Goal: Task Accomplishment & Management: Use online tool/utility

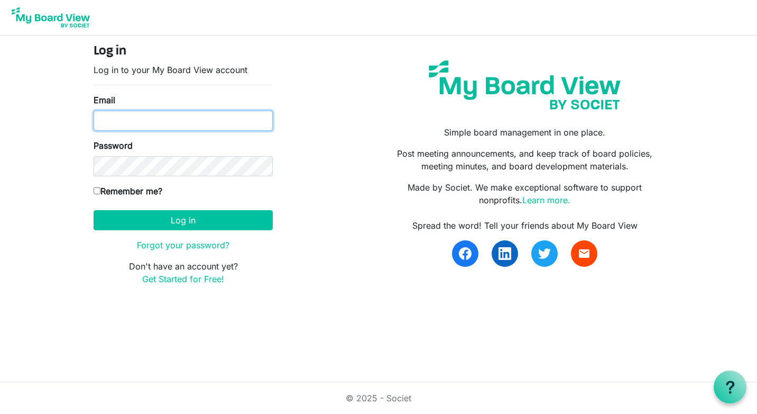
click at [99, 119] on input "Email" at bounding box center [183, 121] width 179 height 20
type input "[EMAIL_ADDRESS][DOMAIN_NAME]"
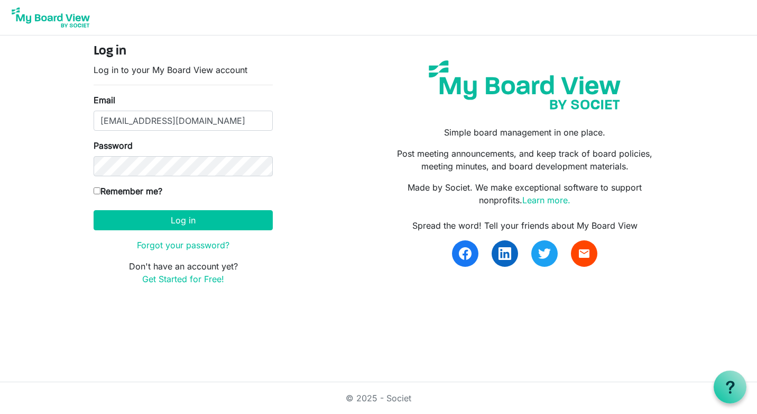
click at [99, 191] on input "Remember me?" at bounding box center [97, 190] width 7 height 7
checkbox input "true"
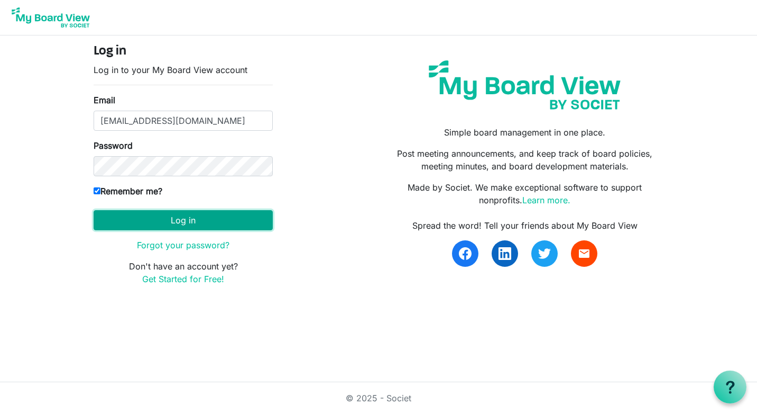
click at [187, 221] on button "Log in" at bounding box center [183, 220] width 179 height 20
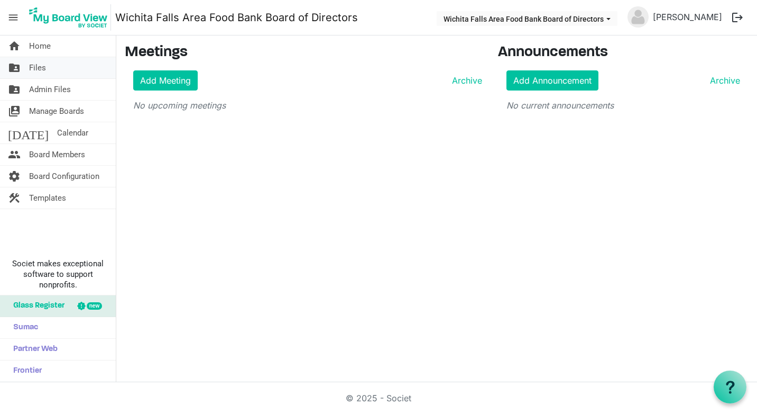
click at [36, 67] on span "Files" at bounding box center [37, 67] width 17 height 21
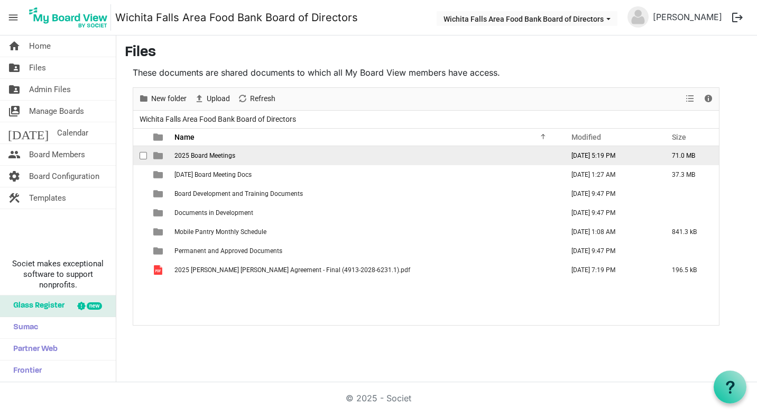
click at [186, 155] on span "2025 Board Meetings" at bounding box center [205, 155] width 61 height 7
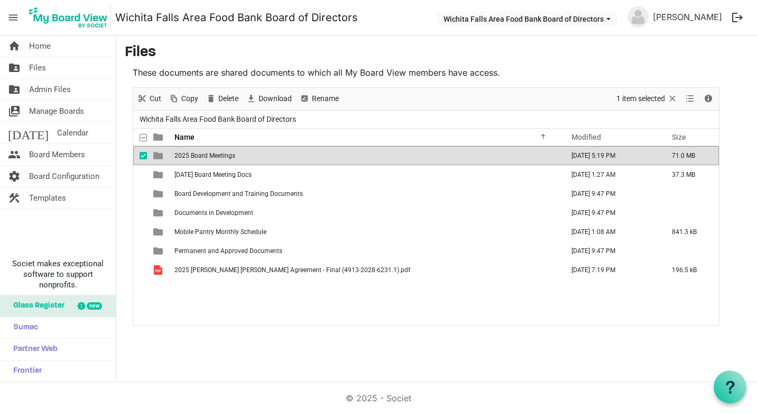
click at [186, 155] on span "2025 Board Meetings" at bounding box center [205, 155] width 61 height 7
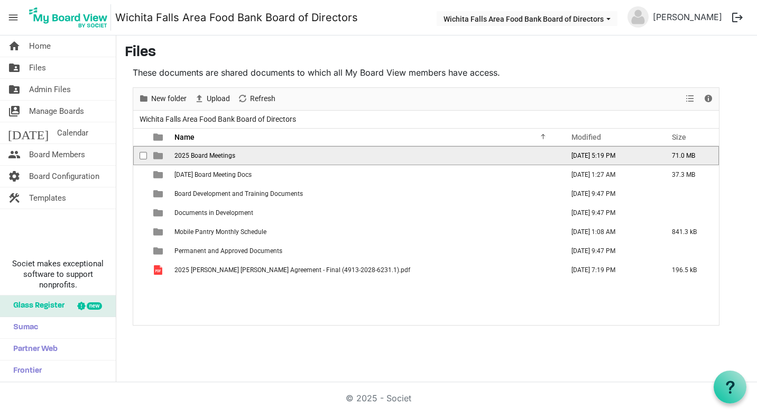
click at [186, 155] on span "2025 Board Meetings" at bounding box center [205, 155] width 61 height 7
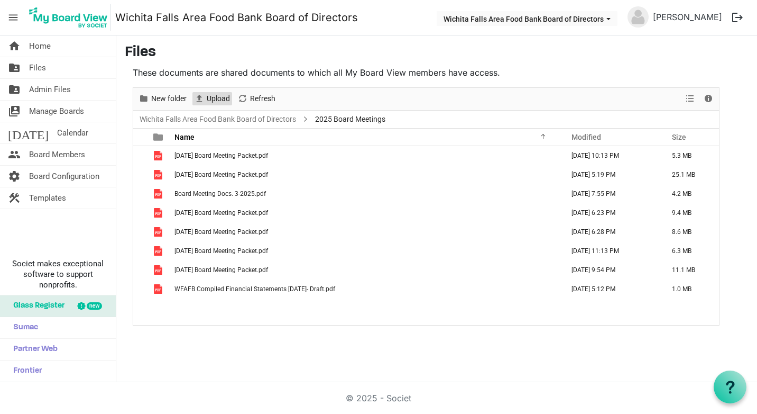
click at [214, 98] on span "Upload" at bounding box center [218, 98] width 25 height 13
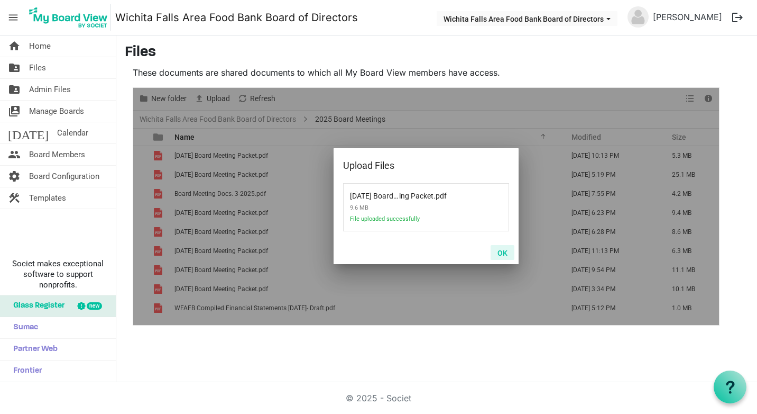
click at [503, 253] on button "OK" at bounding box center [503, 252] width 24 height 15
